Goal: Task Accomplishment & Management: Manage account settings

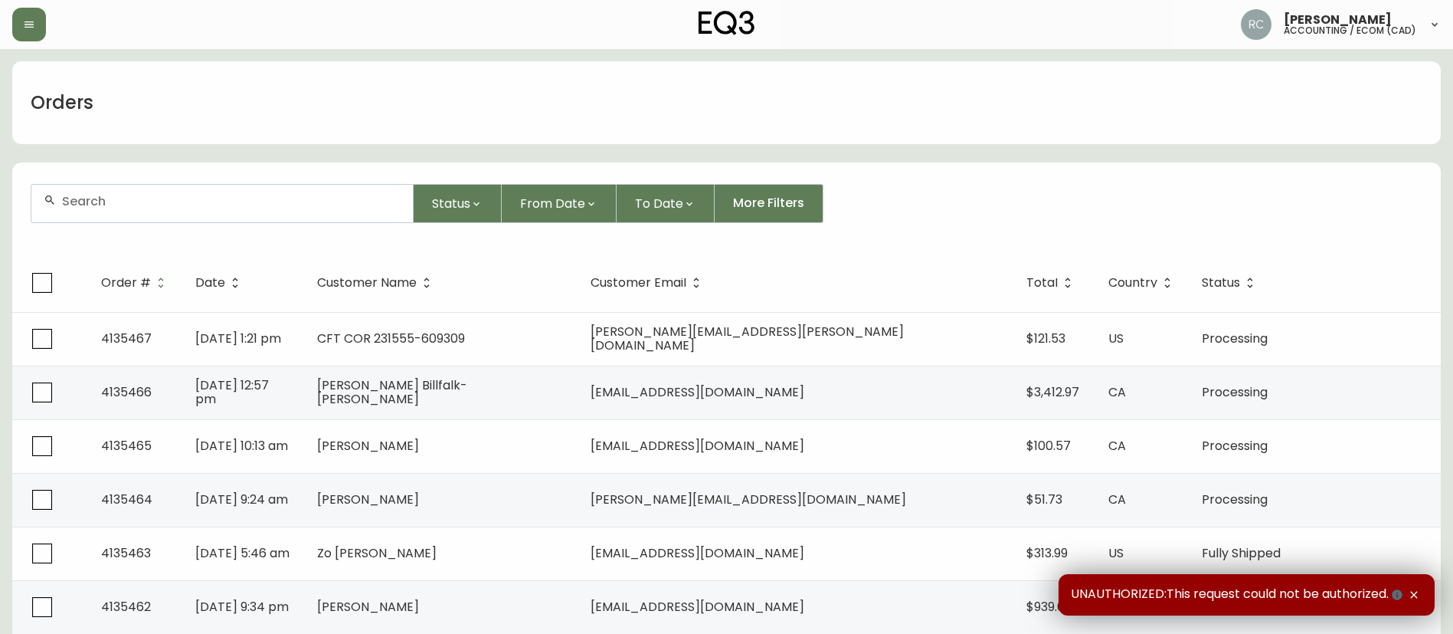
click at [303, 211] on div at bounding box center [221, 204] width 381 height 38
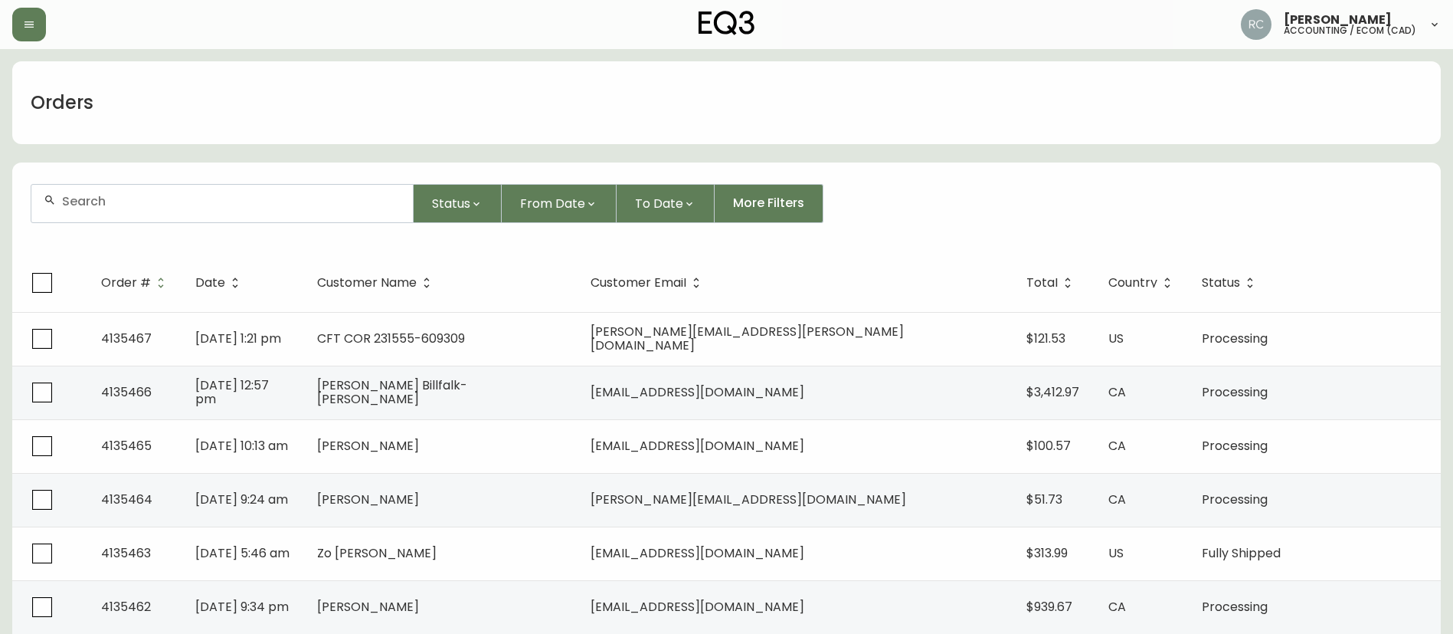
click at [127, 211] on div at bounding box center [221, 204] width 381 height 38
paste input "8577076"
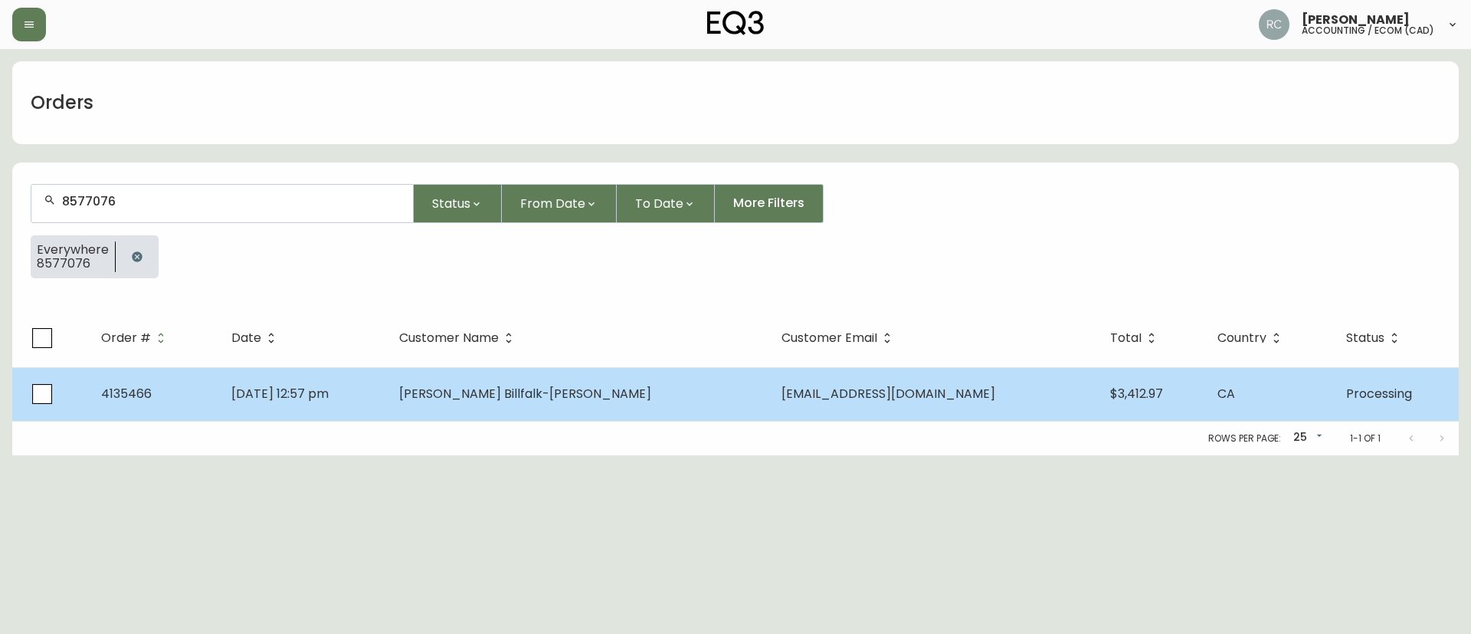
type input "8577076"
click at [388, 391] on td "[DATE] 12:57 pm" at bounding box center [303, 394] width 169 height 54
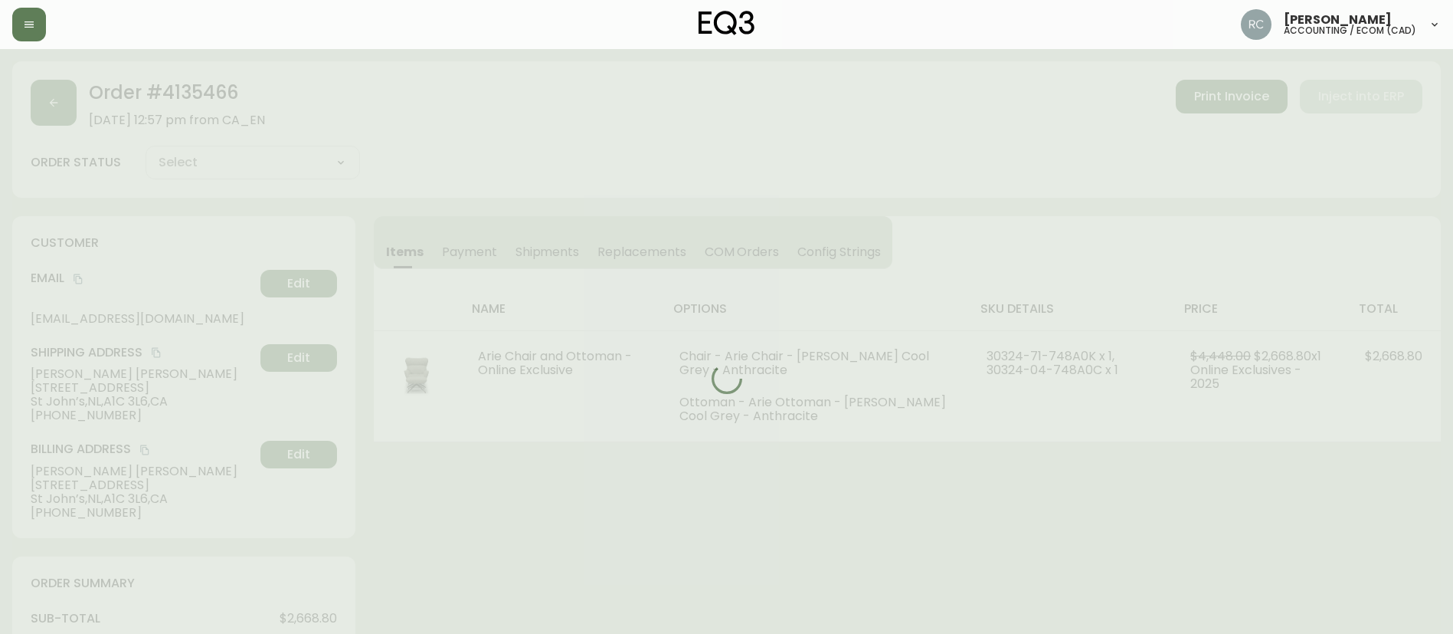
type input "Processing"
select select "PROCESSING"
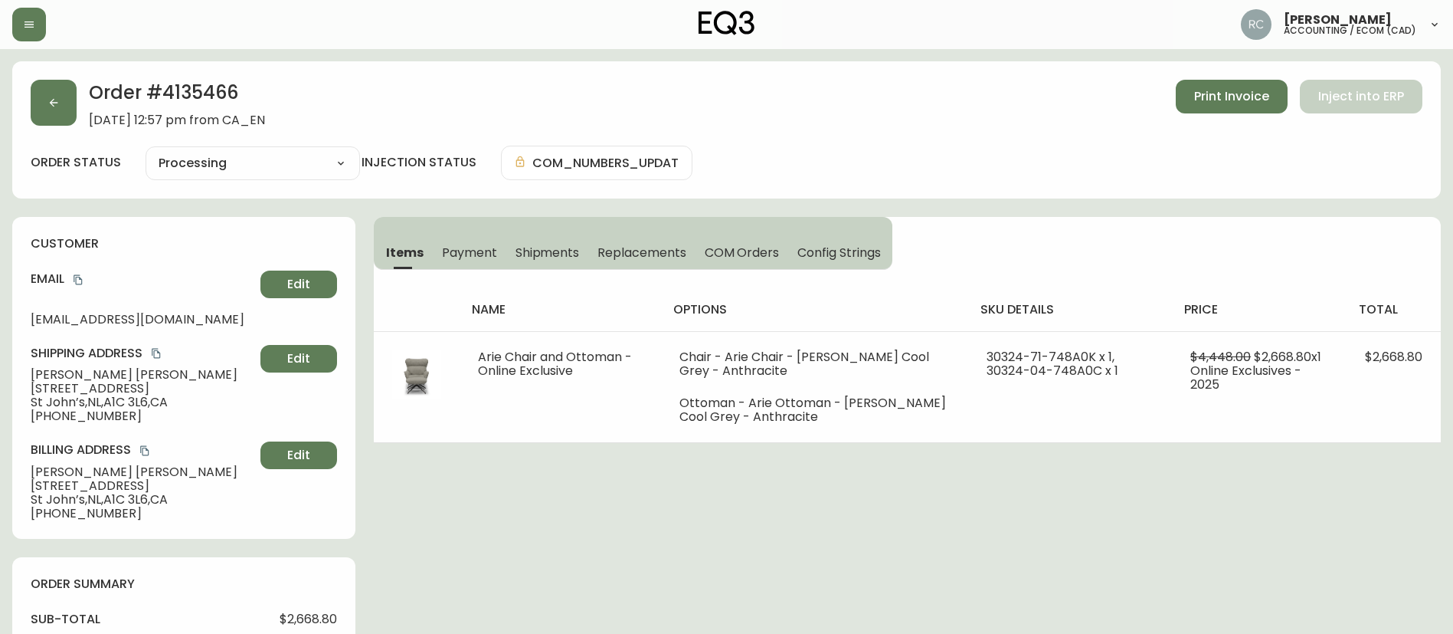
click at [469, 256] on span "Payment" at bounding box center [469, 252] width 55 height 16
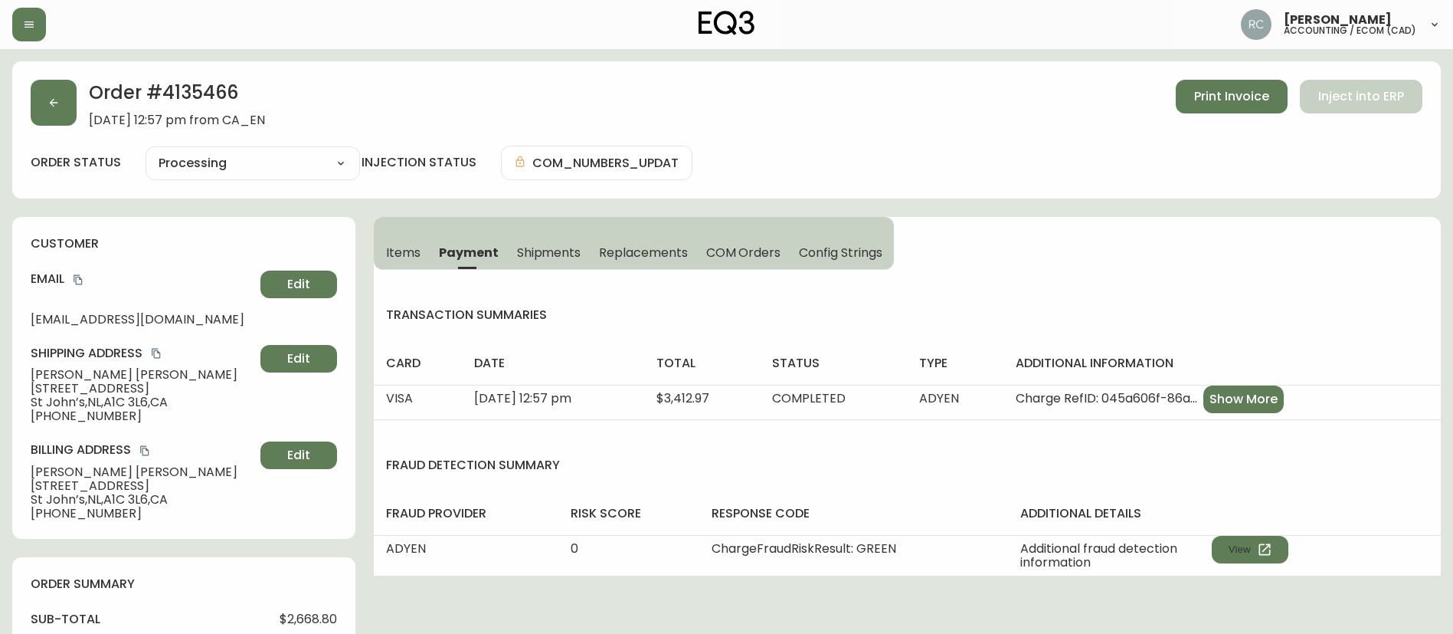
drag, startPoint x: 1249, startPoint y: 542, endPoint x: 1246, endPoint y: 533, distance: 10.0
click at [1249, 539] on button "View" at bounding box center [1250, 549] width 77 height 28
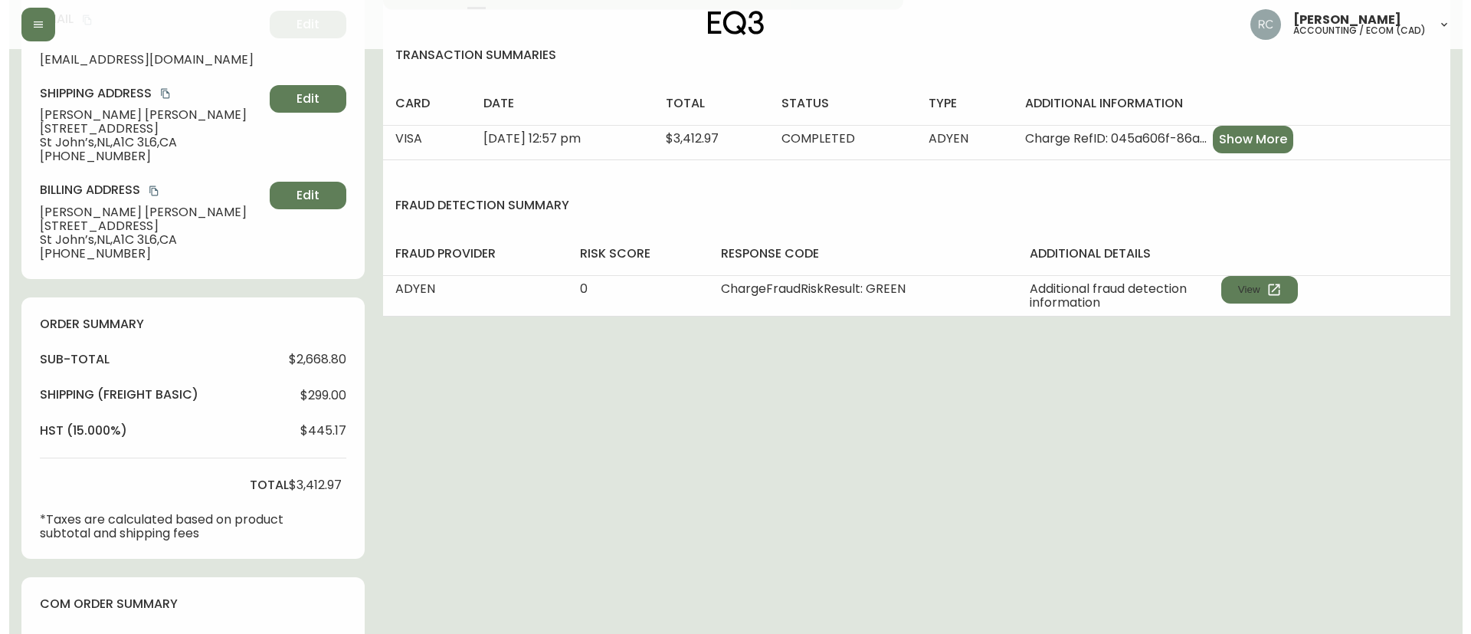
scroll to position [518, 0]
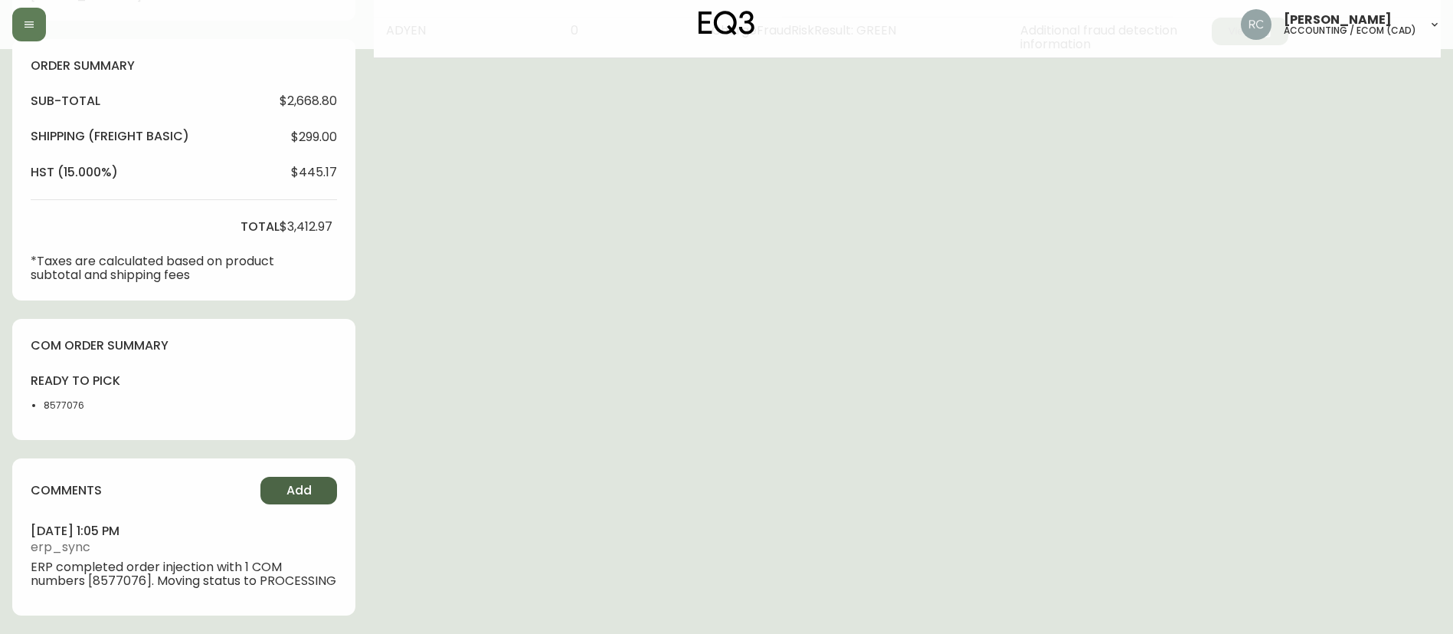
click at [280, 492] on button "Add" at bounding box center [298, 490] width 77 height 28
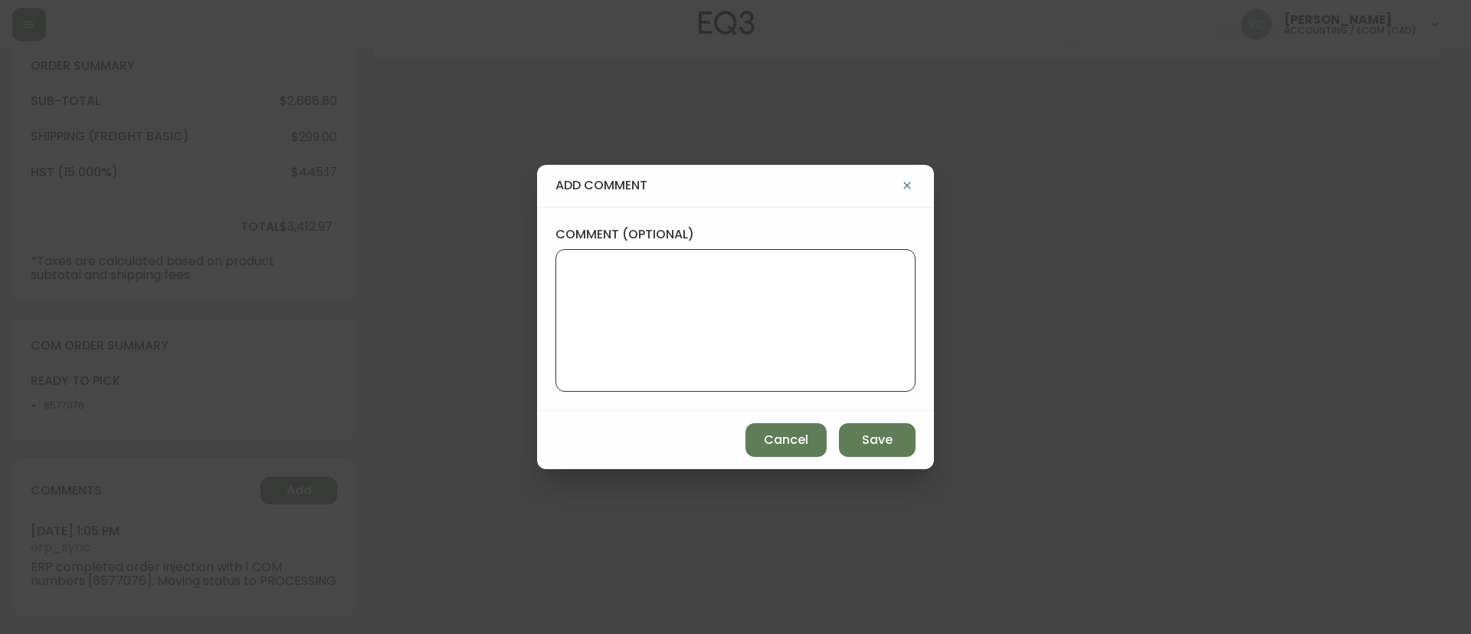
click at [603, 287] on textarea "comment (optional)" at bounding box center [735, 320] width 334 height 123
click at [395, 345] on div "add comment comment (optional) Cancel Save" at bounding box center [735, 317] width 1471 height 634
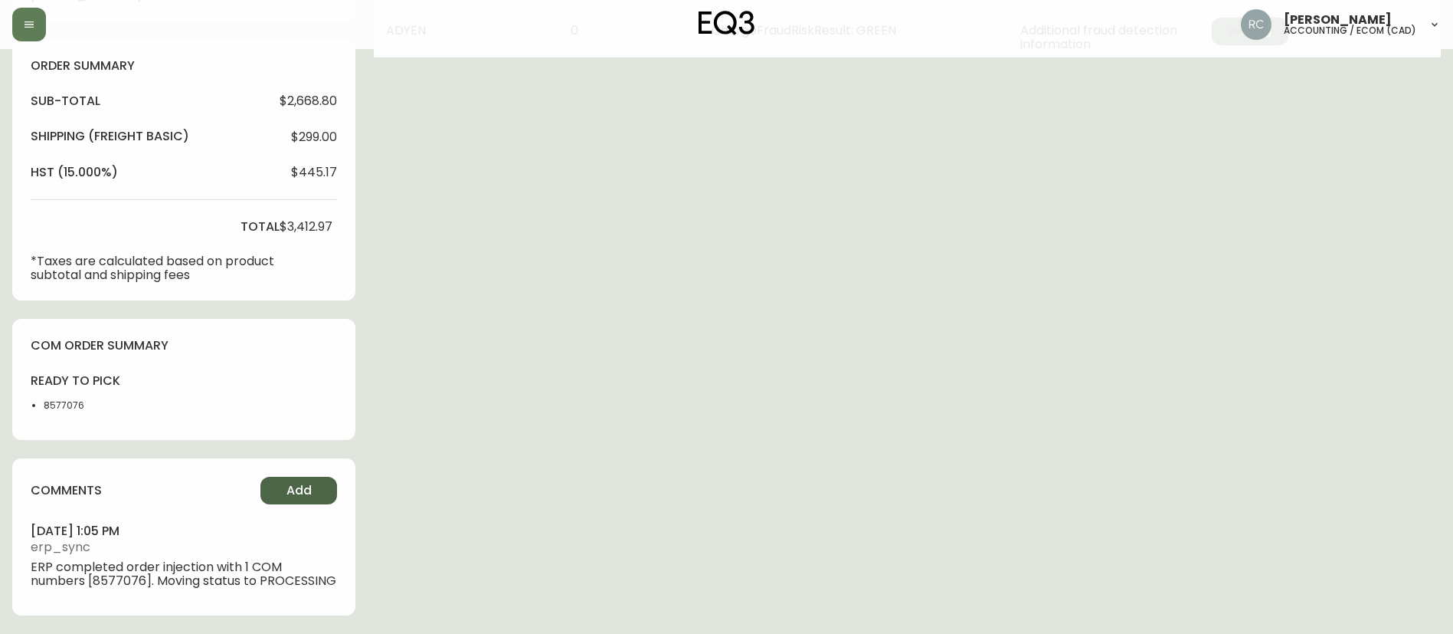
drag, startPoint x: 300, startPoint y: 486, endPoint x: 306, endPoint y: 477, distance: 10.4
click at [306, 477] on button "Add" at bounding box center [298, 490] width 77 height 28
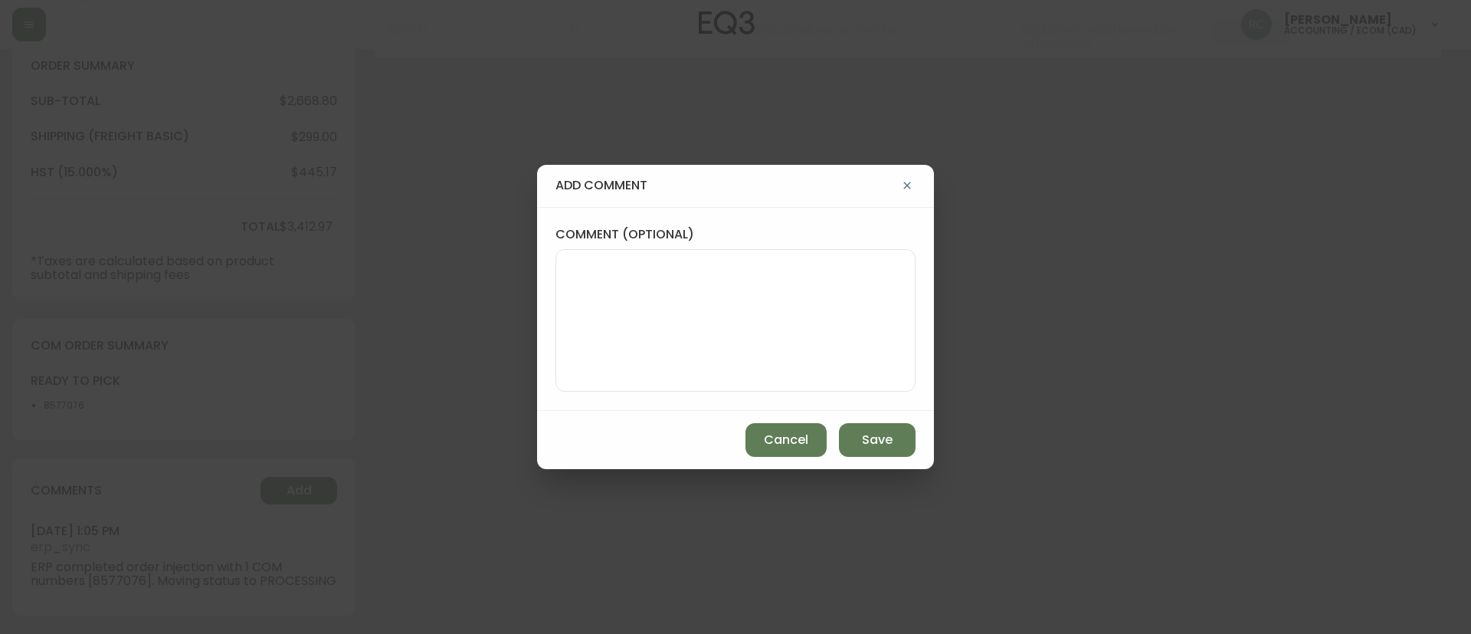
click at [535, 313] on div "add comment comment (optional) Cancel Save" at bounding box center [735, 317] width 1471 height 634
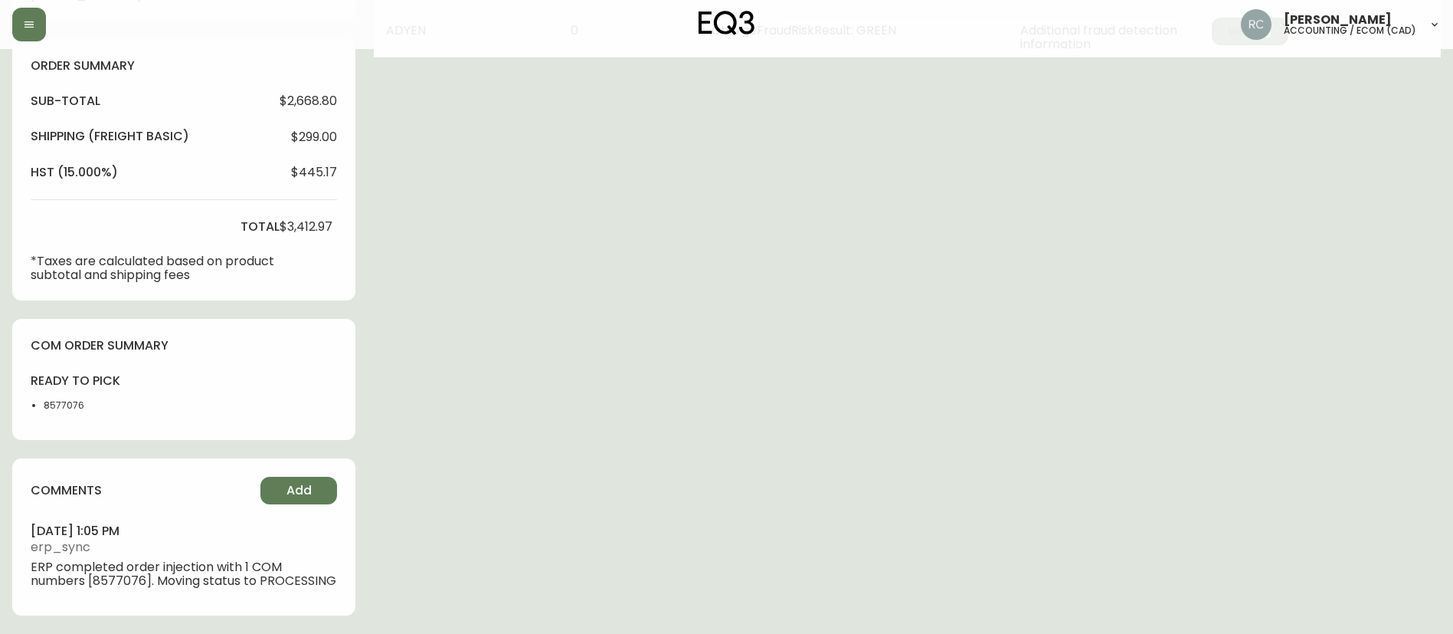
click at [641, 283] on div "Order # 4135466 September 19, 2025 at 12:57 pm from CA_EN Print Invoice Inject …" at bounding box center [726, 88] width 1429 height 1090
drag, startPoint x: 308, startPoint y: 491, endPoint x: 817, endPoint y: 308, distance: 540.6
click at [352, 468] on div "comments Add september 19, 2025 at 1:05 pm erp_sync ERP completed order injecti…" at bounding box center [183, 536] width 343 height 156
click at [817, 308] on div "Order # 4135466 September 19, 2025 at 12:57 pm from CA_EN Print Invoice Inject …" at bounding box center [726, 88] width 1429 height 1090
click at [293, 489] on span "Add" at bounding box center [299, 490] width 25 height 17
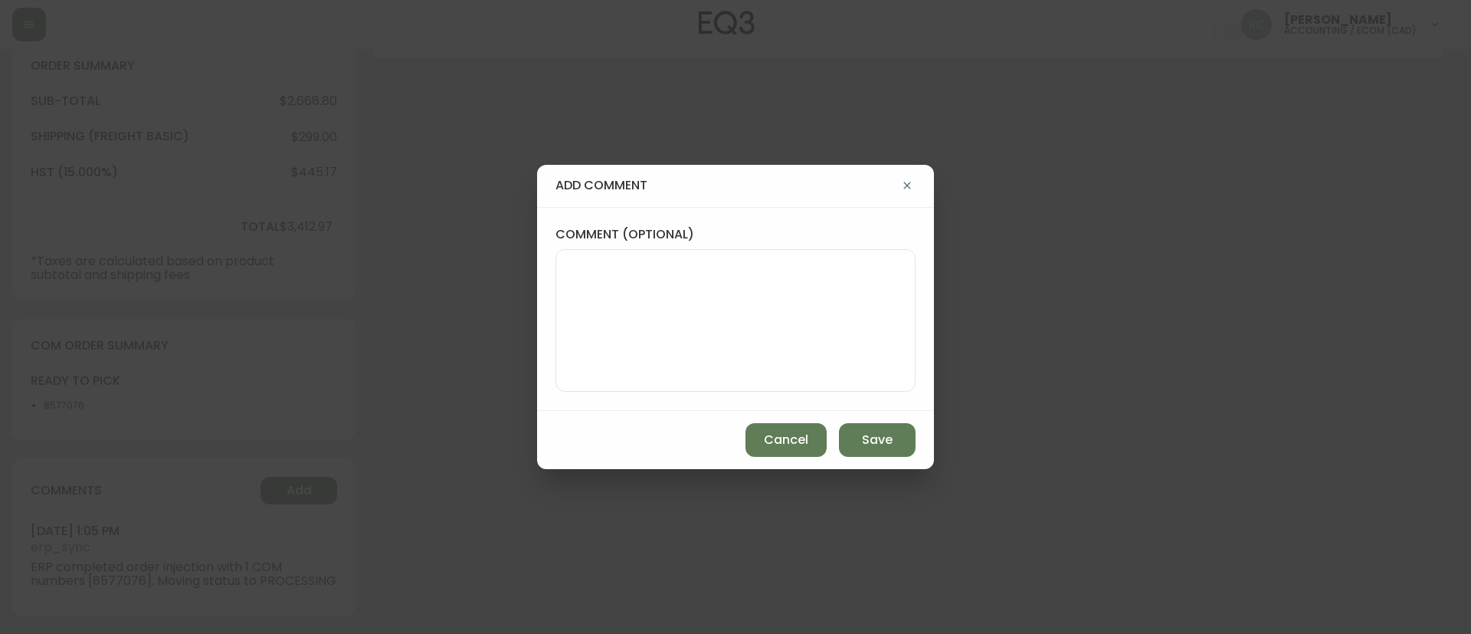
drag, startPoint x: 791, startPoint y: 266, endPoint x: 1306, endPoint y: 298, distance: 516.6
click at [791, 267] on textarea "comment (optional)" at bounding box center [735, 320] width 334 height 123
paste textarea "MANUAL FRAUD REVIEW - APPROVED - same shipping and billing address -"
click at [590, 312] on textarea "MANUAL FRAUD REVIEW - APPROVED - same shipping and billing address -" at bounding box center [735, 320] width 334 height 123
paste textarea "*AUTOMATIC EMAIL FOR R2S RECEIVED*"
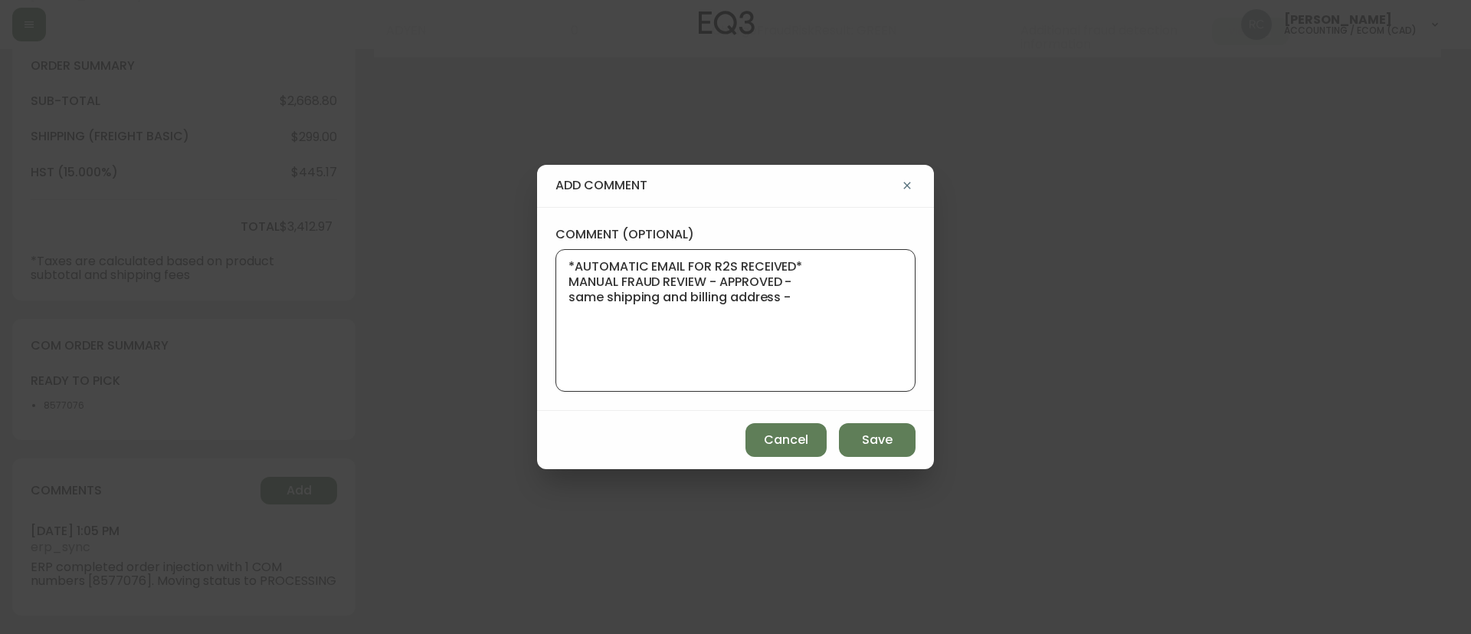
click at [785, 324] on textarea "*AUTOMATIC EMAIL FOR R2S RECEIVED* MANUAL FRAUD REVIEW - APPROVED - same shippi…" at bounding box center [735, 320] width 334 height 123
paste textarea "CVC/CVV Supplied, Matches (M) AVS Both postal code and address match (Y)"
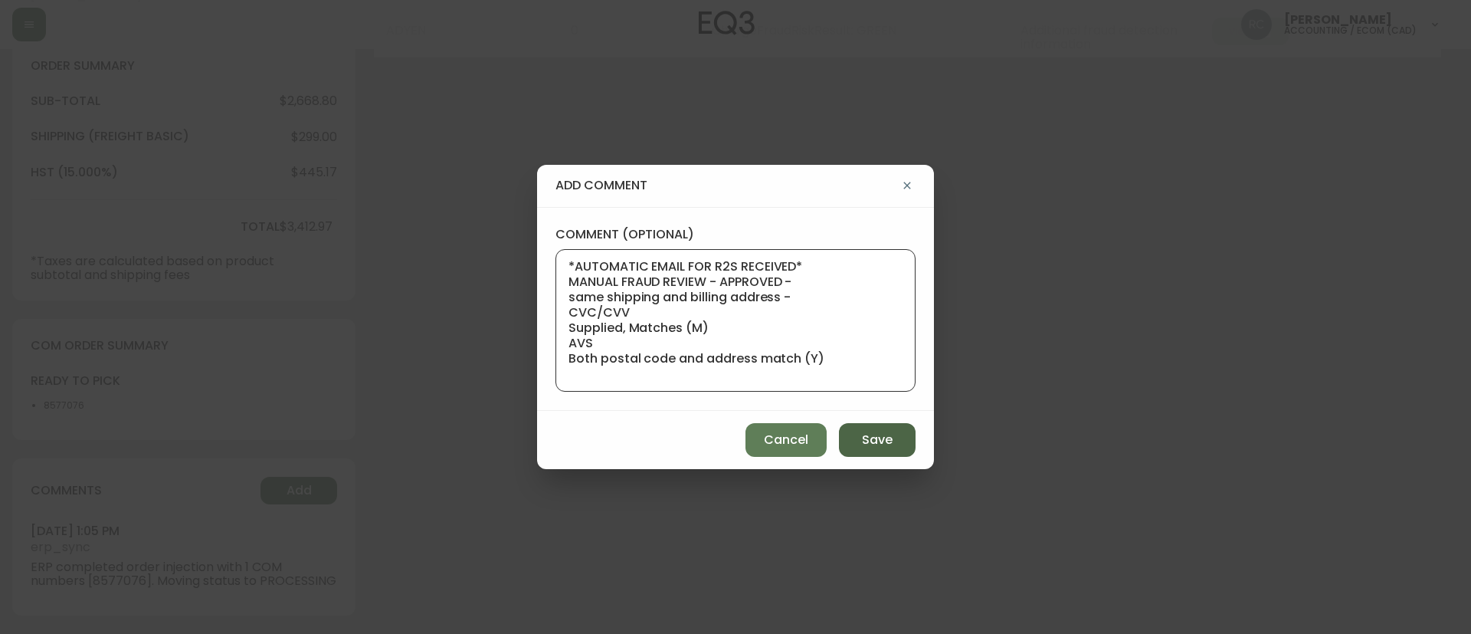
type textarea "*AUTOMATIC EMAIL FOR R2S RECEIVED* MANUAL FRAUD REVIEW - APPROVED - same shippi…"
click at [873, 440] on span "Save" at bounding box center [877, 439] width 31 height 17
